Goal: Book appointment/travel/reservation

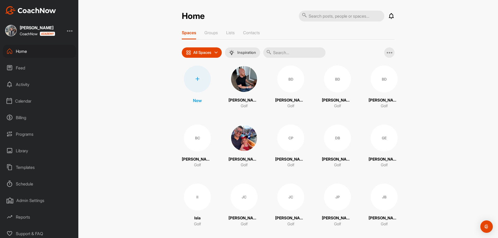
click at [46, 104] on div "Calendar" at bounding box center [39, 101] width 73 height 13
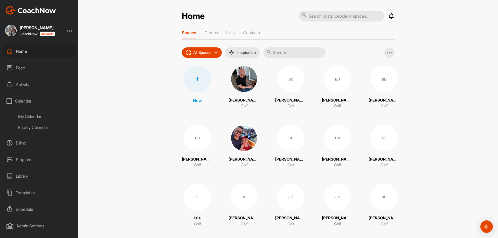
click at [41, 116] on div "My Calendar" at bounding box center [45, 116] width 61 height 11
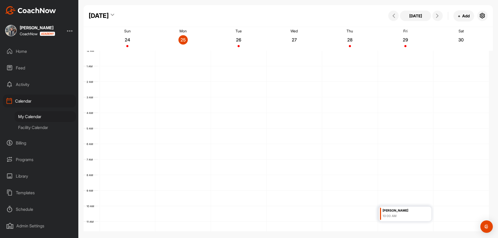
scroll to position [90, 0]
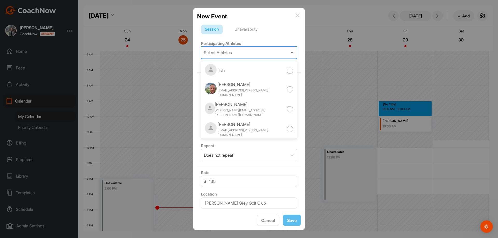
click at [230, 52] on div "Select Athletes" at bounding box center [218, 53] width 28 height 6
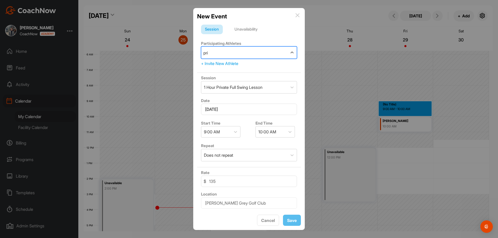
type input "prim"
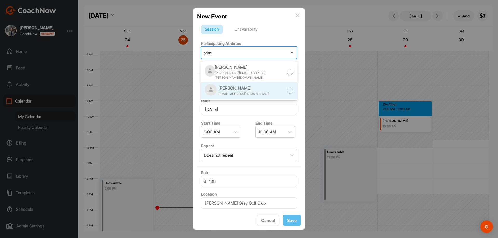
click at [259, 82] on div "[PERSON_NAME] [EMAIL_ADDRESS][DOMAIN_NAME]" at bounding box center [249, 91] width 96 height 18
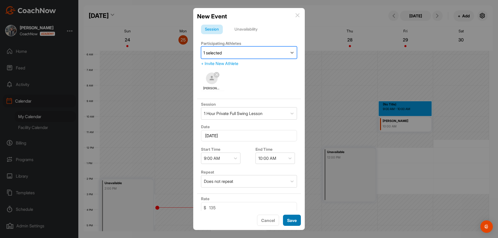
click at [296, 220] on button "Save" at bounding box center [292, 220] width 18 height 11
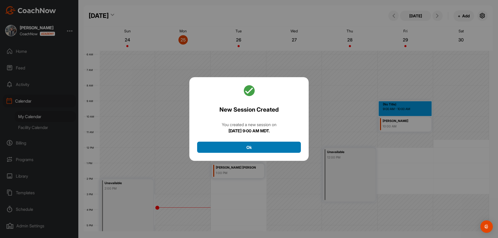
click at [259, 144] on button "Ok" at bounding box center [249, 147] width 104 height 11
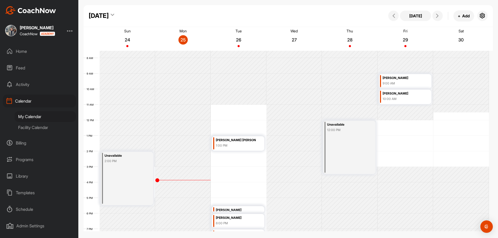
scroll to position [115, 0]
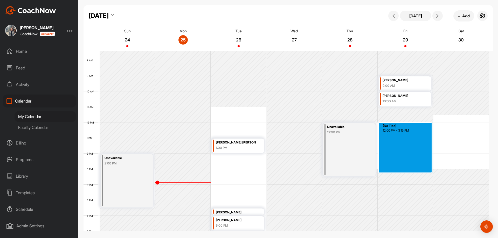
drag, startPoint x: 401, startPoint y: 125, endPoint x: 402, endPoint y: 170, distance: 45.2
click at [402, 170] on div "12 AM 1 AM 2 AM 3 AM 4 AM 5 AM 6 AM 7 AM 8 AM 9 AM 10 AM 11 AM 12 PM 1 PM 2 PM …" at bounding box center [287, 123] width 406 height 374
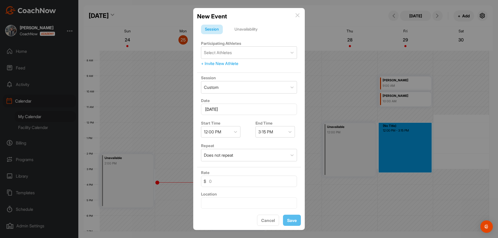
click at [242, 27] on div "Unavailability" at bounding box center [246, 30] width 31 height 10
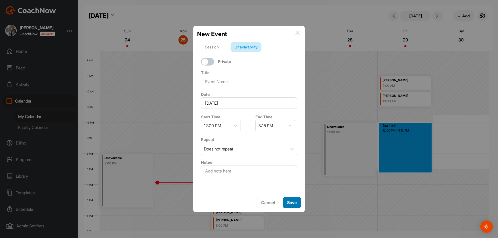
click at [288, 203] on button "Save" at bounding box center [292, 202] width 18 height 11
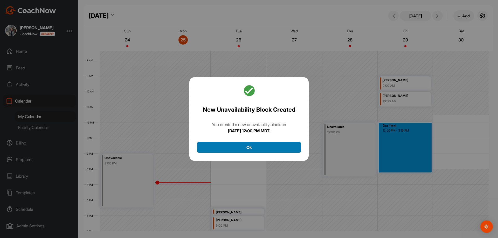
click at [271, 144] on button "Ok" at bounding box center [249, 147] width 104 height 11
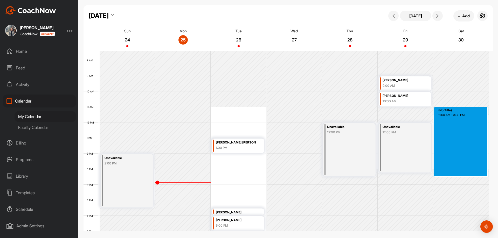
drag, startPoint x: 463, startPoint y: 116, endPoint x: 461, endPoint y: 188, distance: 71.9
click at [461, 188] on div "12 AM 1 AM 2 AM 3 AM 4 AM 5 AM 6 AM 7 AM 8 AM 9 AM 10 AM 11 AM 12 PM 1 PM 2 PM …" at bounding box center [287, 123] width 406 height 374
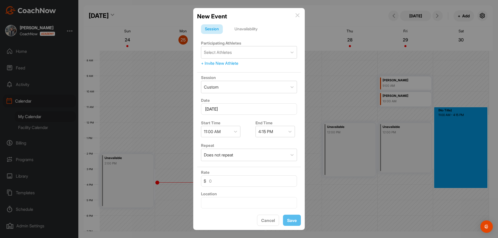
scroll to position [0, 0]
click at [220, 52] on div "Select Athletes" at bounding box center [218, 53] width 28 height 6
click at [239, 30] on div "Unavailability" at bounding box center [246, 30] width 31 height 10
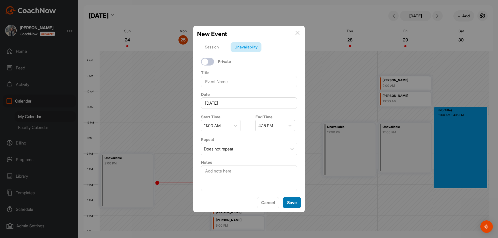
click at [288, 199] on button "Save" at bounding box center [292, 202] width 18 height 11
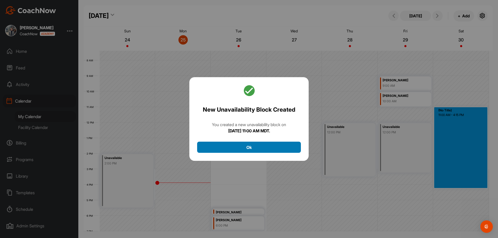
click at [275, 146] on button "Ok" at bounding box center [249, 147] width 104 height 11
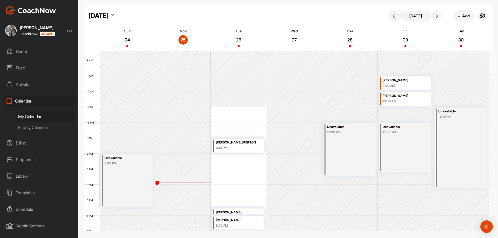
click at [439, 15] on span at bounding box center [438, 16] width 6 height 4
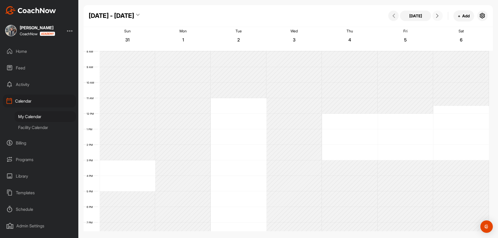
scroll to position [168, 0]
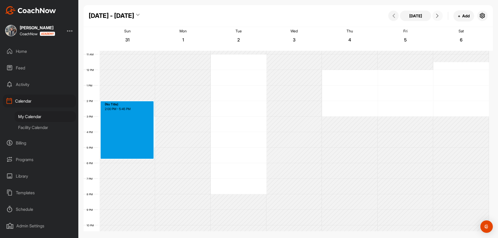
drag, startPoint x: 131, startPoint y: 116, endPoint x: 131, endPoint y: 143, distance: 26.7
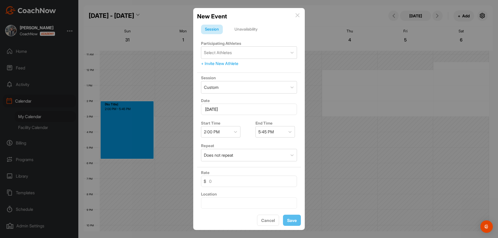
click at [244, 30] on div "Unavailability" at bounding box center [246, 30] width 31 height 10
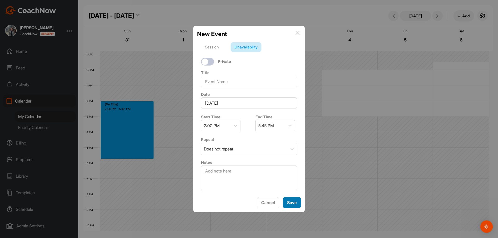
click at [290, 203] on button "Save" at bounding box center [292, 202] width 18 height 11
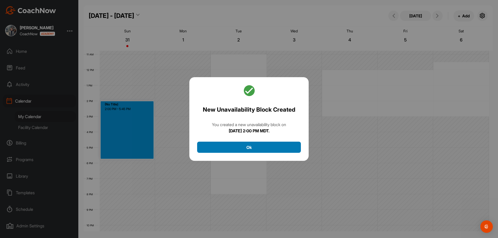
click at [251, 143] on button "Ok" at bounding box center [249, 147] width 104 height 11
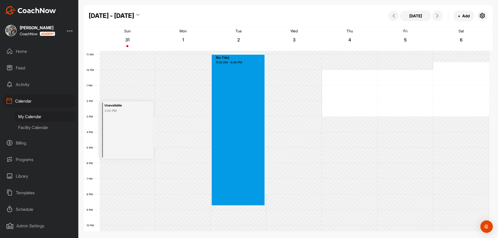
drag, startPoint x: 233, startPoint y: 57, endPoint x: 222, endPoint y: 206, distance: 149.3
click at [222, 206] on div "12 AM 1 AM 2 AM 3 AM 4 AM 5 AM 6 AM 7 AM 8 AM 9 AM 10 AM 11 AM 12 PM 1 PM 2 PM …" at bounding box center [287, 70] width 406 height 374
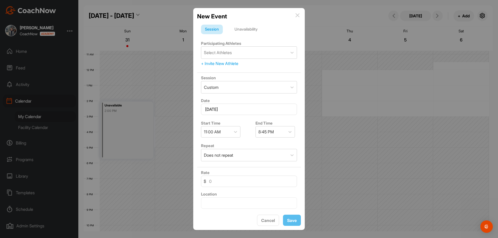
click at [252, 32] on div "Unavailability" at bounding box center [246, 30] width 31 height 10
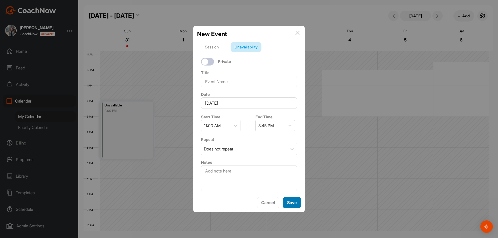
click at [293, 198] on button "Save" at bounding box center [292, 202] width 18 height 11
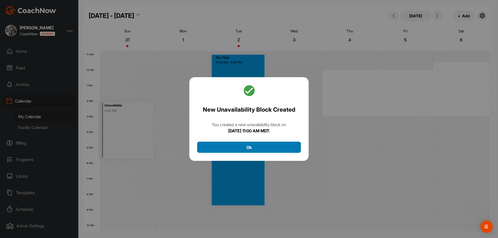
click at [261, 151] on button "Ok" at bounding box center [249, 147] width 104 height 11
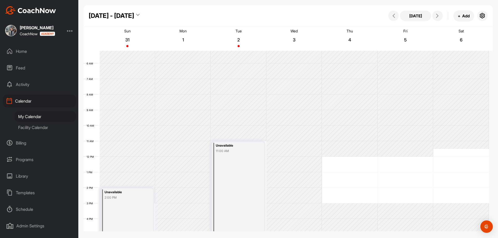
scroll to position [64, 0]
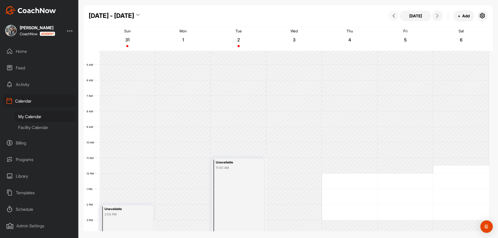
click at [392, 17] on span at bounding box center [394, 16] width 6 height 4
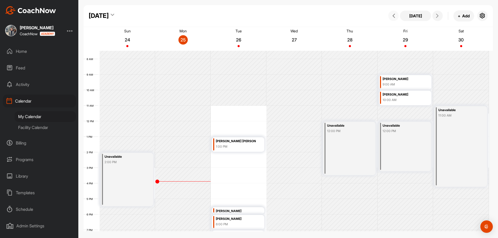
scroll to position [90, 0]
